Goal: Entertainment & Leisure: Consume media (video, audio)

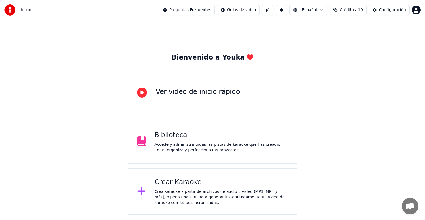
click at [23, 7] on div "Inicio" at bounding box center [17, 9] width 27 height 11
click at [389, 11] on div "Configuración" at bounding box center [392, 10] width 27 height 6
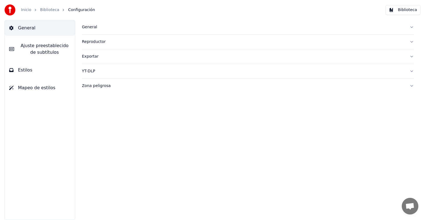
click at [405, 9] on button "Biblioteca" at bounding box center [402, 10] width 35 height 10
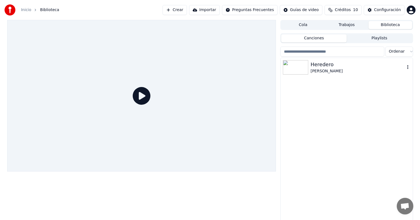
click at [302, 63] on img at bounding box center [295, 67] width 25 height 14
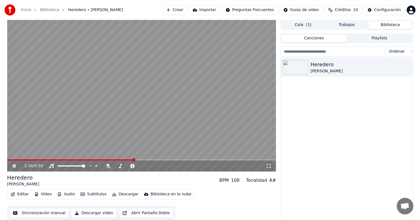
click at [192, 100] on video at bounding box center [141, 95] width 269 height 151
click at [239, 84] on video at bounding box center [141, 95] width 269 height 151
click at [410, 69] on icon "button" at bounding box center [408, 67] width 6 height 4
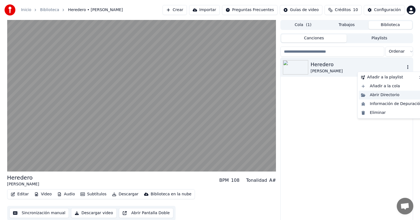
click at [389, 97] on div "Abrir Directorio" at bounding box center [392, 94] width 66 height 9
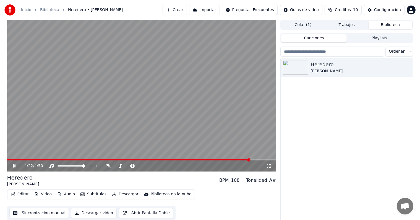
click at [12, 164] on icon at bounding box center [18, 166] width 13 height 4
